Goal: Navigation & Orientation: Find specific page/section

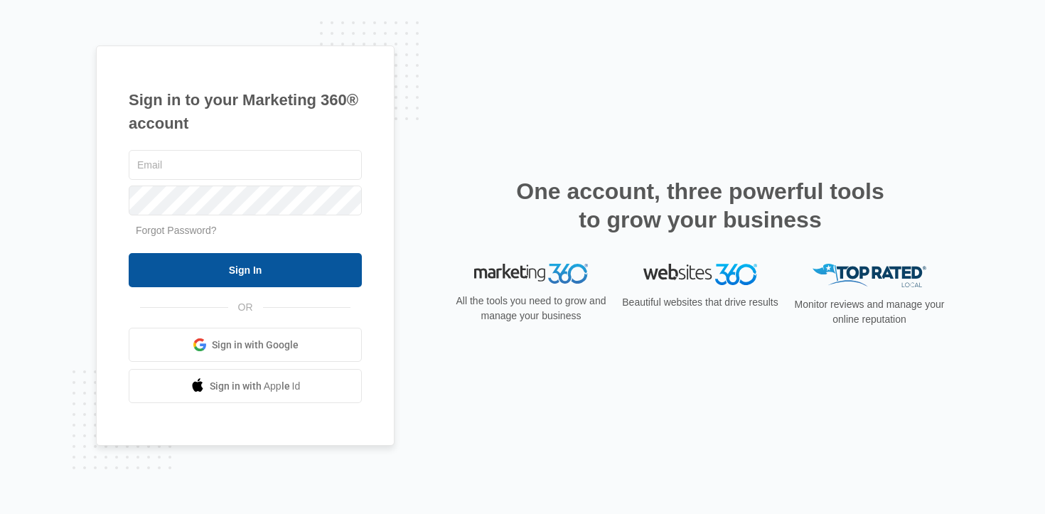
type input "[EMAIL_ADDRESS][PERSON_NAME][DOMAIN_NAME]"
click at [265, 269] on input "Sign In" at bounding box center [245, 270] width 233 height 34
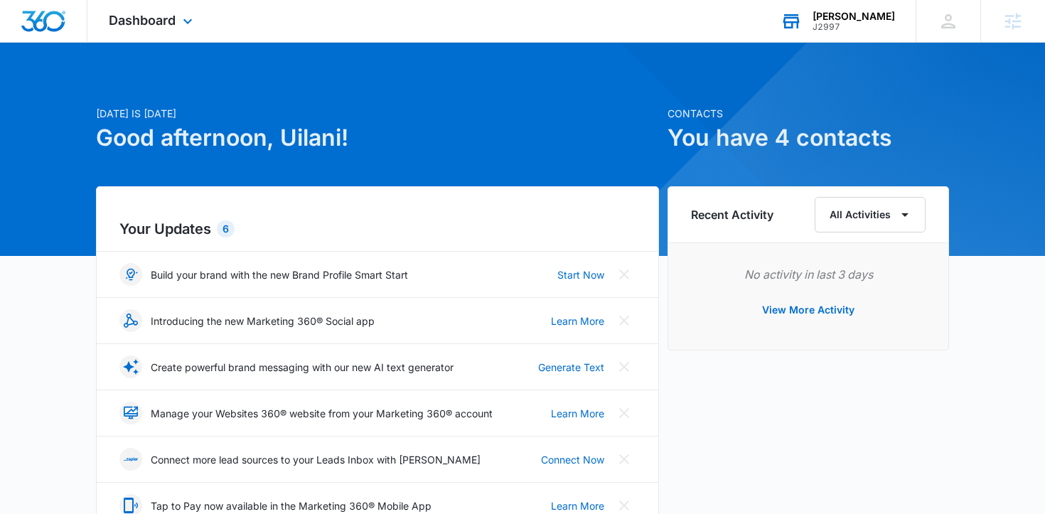
click at [848, 28] on div "J2997" at bounding box center [854, 27] width 82 height 10
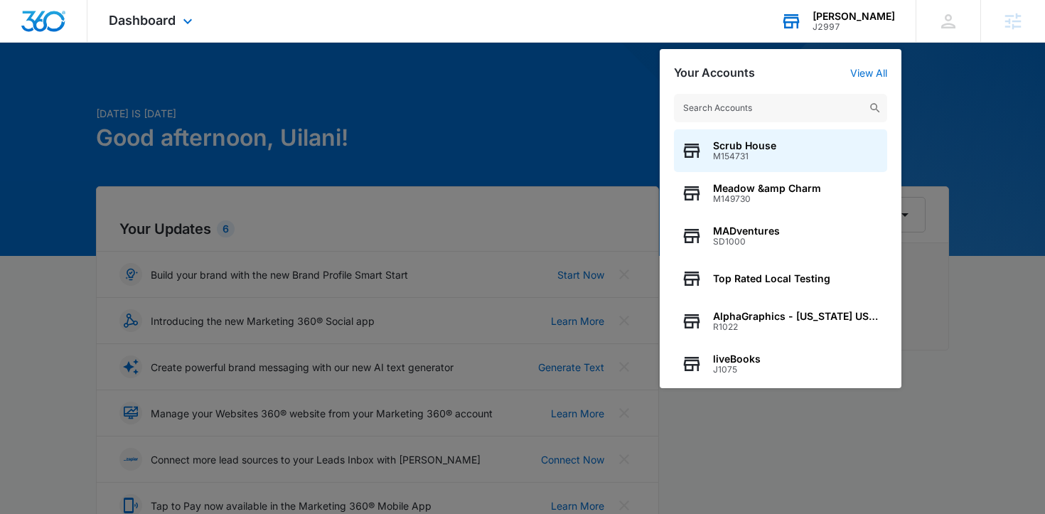
click at [742, 102] on input "text" at bounding box center [780, 108] width 213 height 28
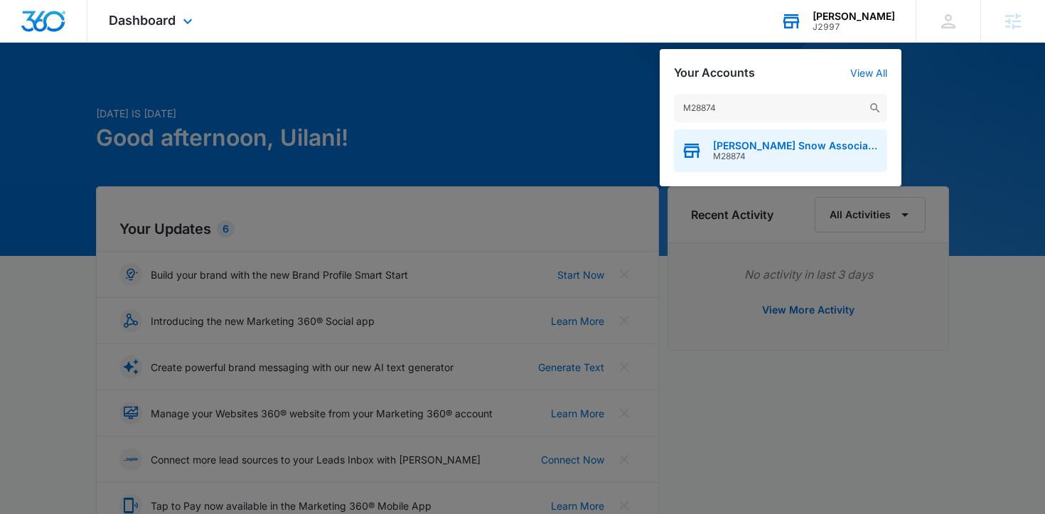
type input "M28874"
click at [734, 144] on span "[PERSON_NAME] Snow Associates" at bounding box center [796, 145] width 167 height 11
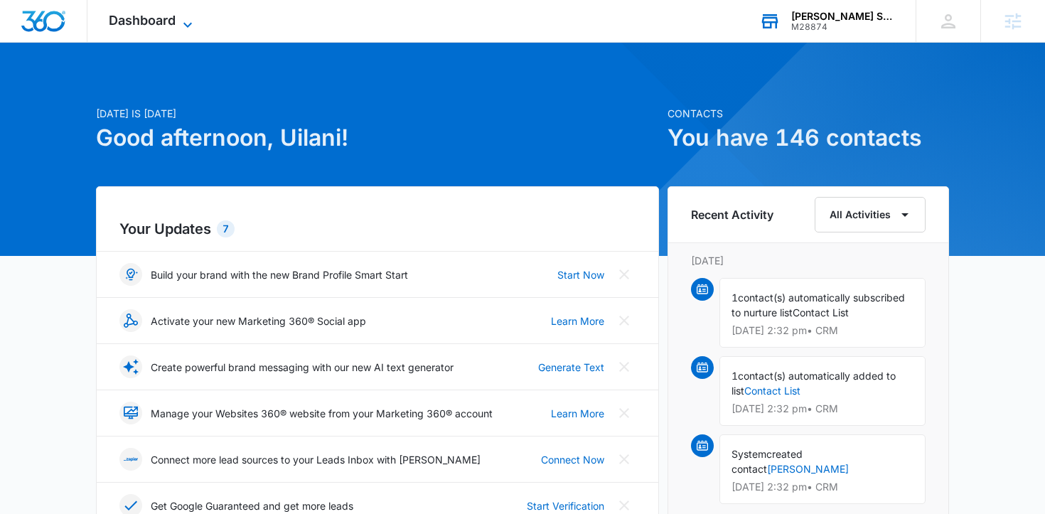
click at [129, 23] on span "Dashboard" at bounding box center [142, 20] width 67 height 15
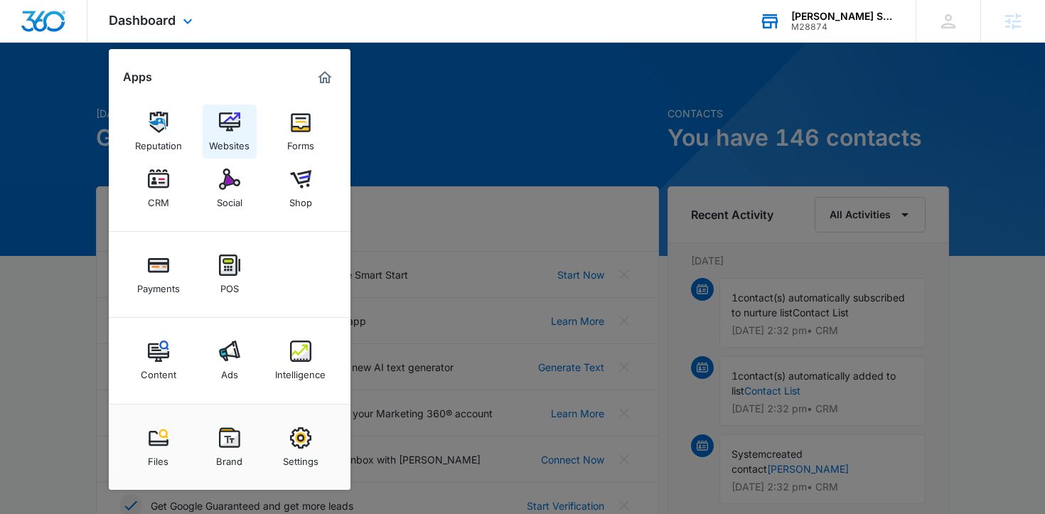
click at [228, 122] on img at bounding box center [229, 122] width 21 height 21
